Goal: Find specific page/section: Find specific page/section

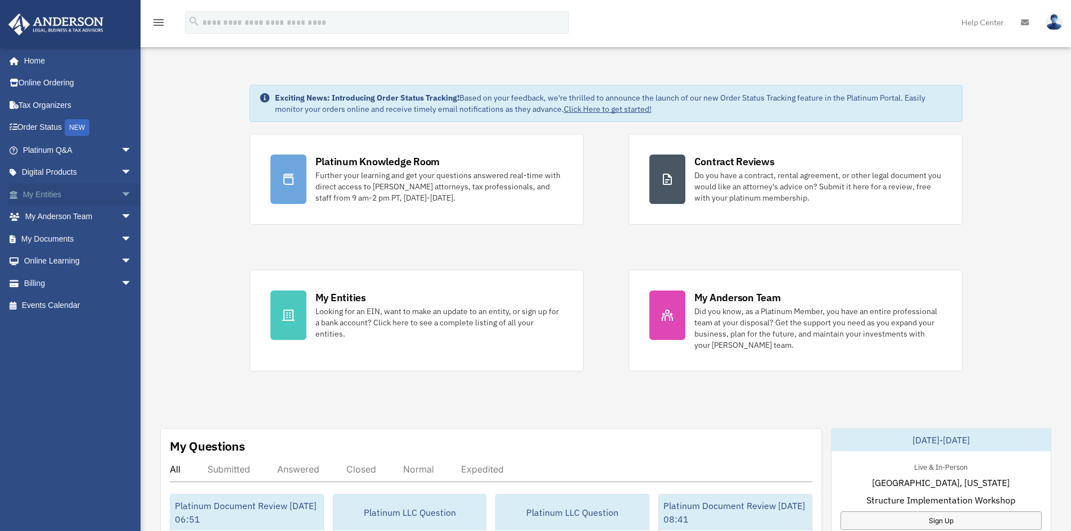
click at [49, 197] on link "My Entities arrow_drop_down" at bounding box center [78, 194] width 141 height 22
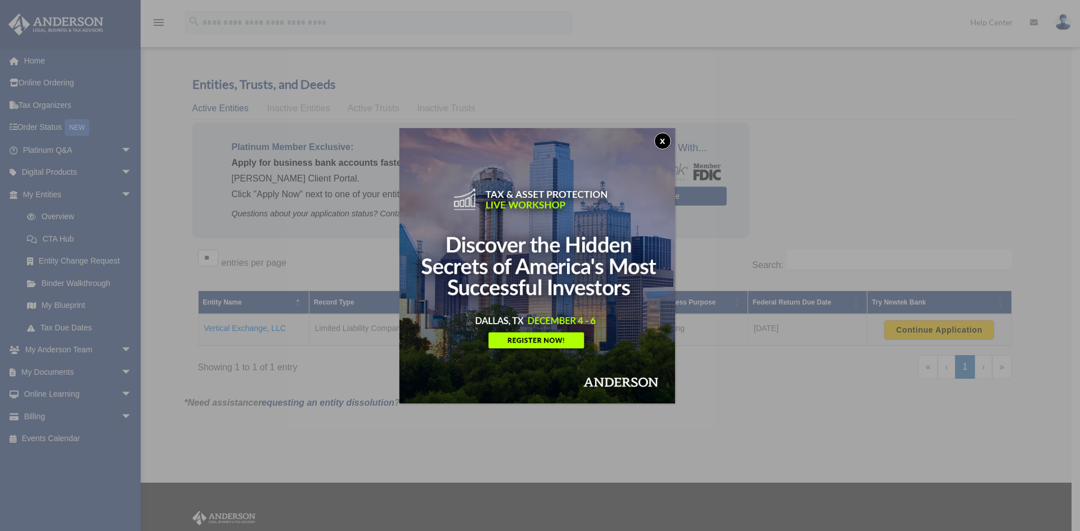
click at [666, 138] on button "x" at bounding box center [662, 141] width 17 height 17
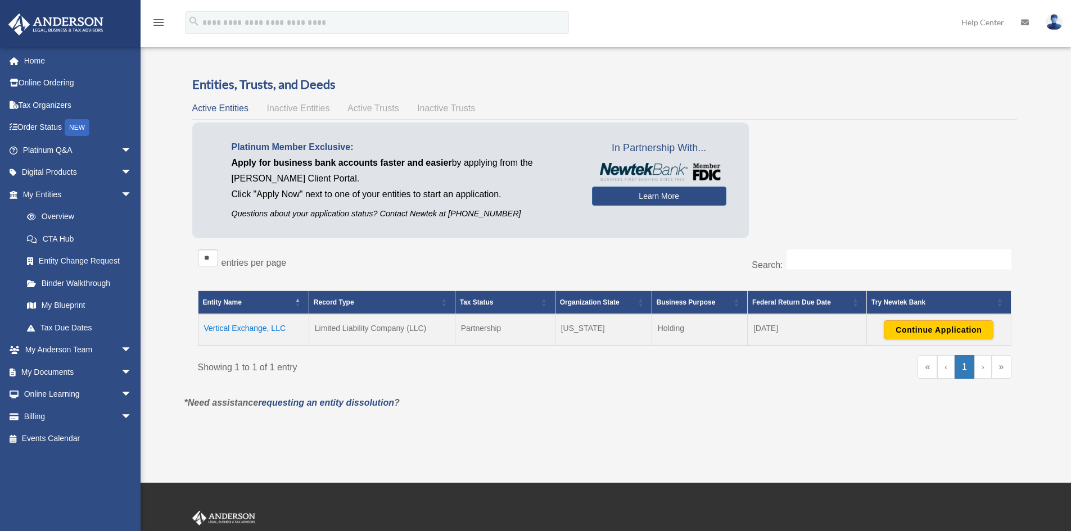
click at [361, 110] on span "Active Trusts" at bounding box center [374, 108] width 52 height 10
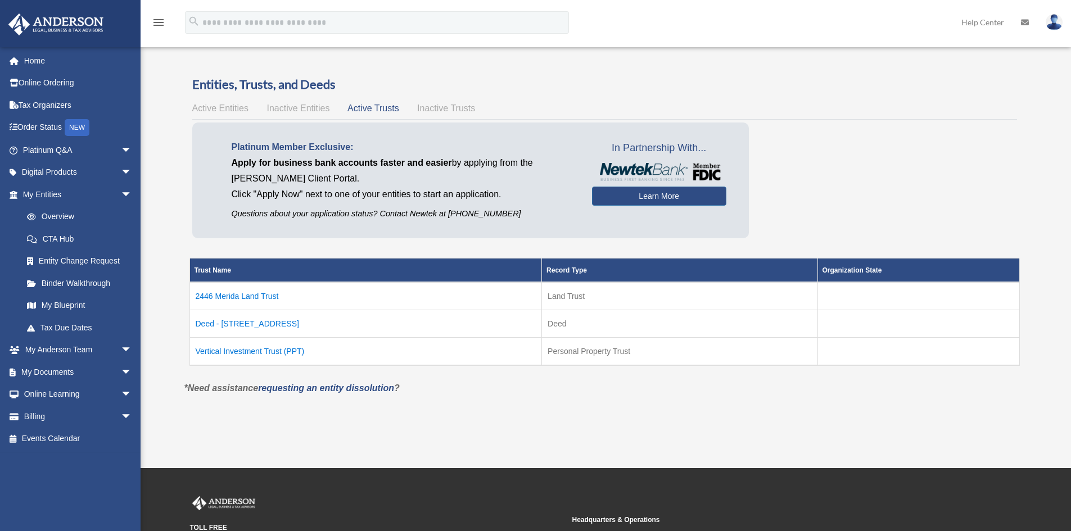
click at [245, 354] on td "Vertical Investment Trust (PPT)" at bounding box center [366, 351] width 353 height 28
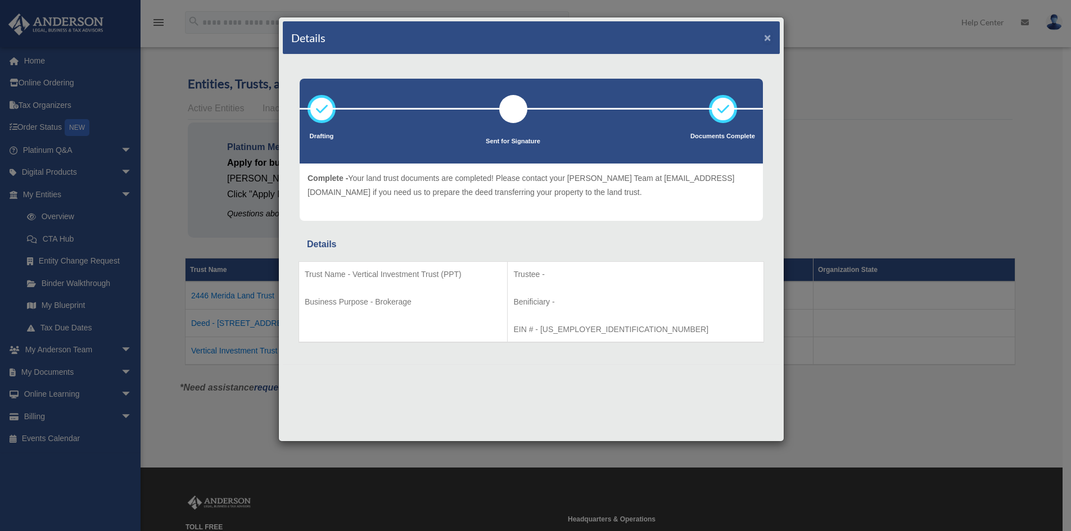
click at [768, 39] on button "×" at bounding box center [767, 37] width 7 height 12
